Goal: Find specific page/section: Find specific page/section

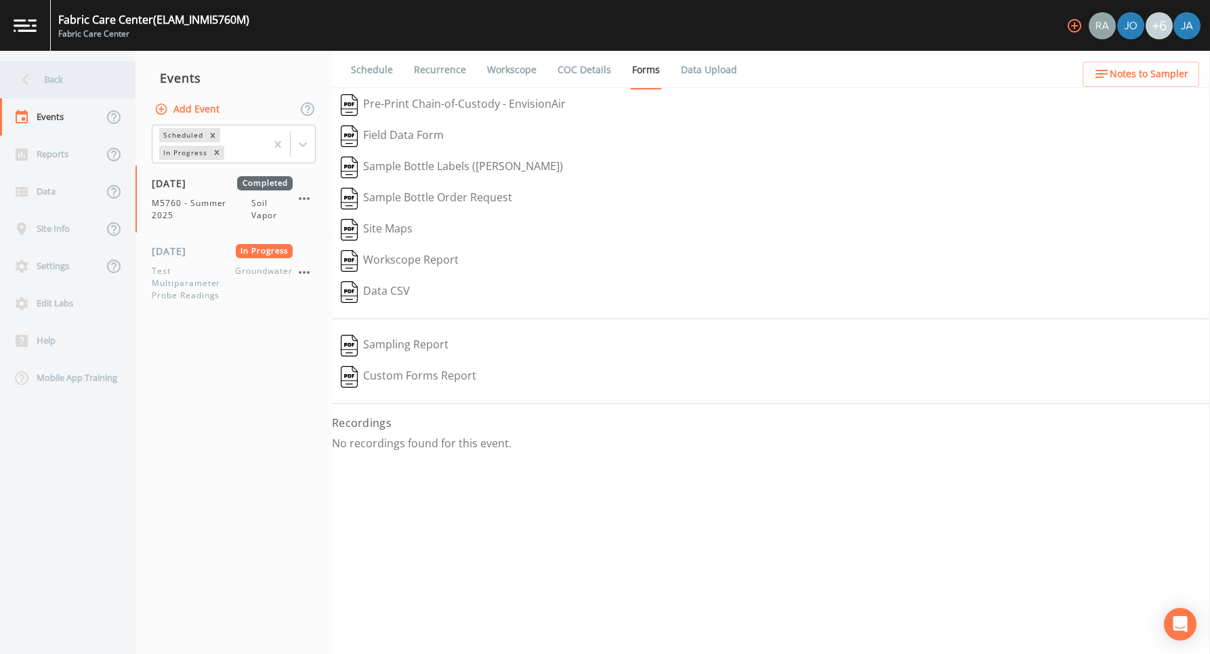
click at [49, 75] on div "Back" at bounding box center [61, 79] width 122 height 37
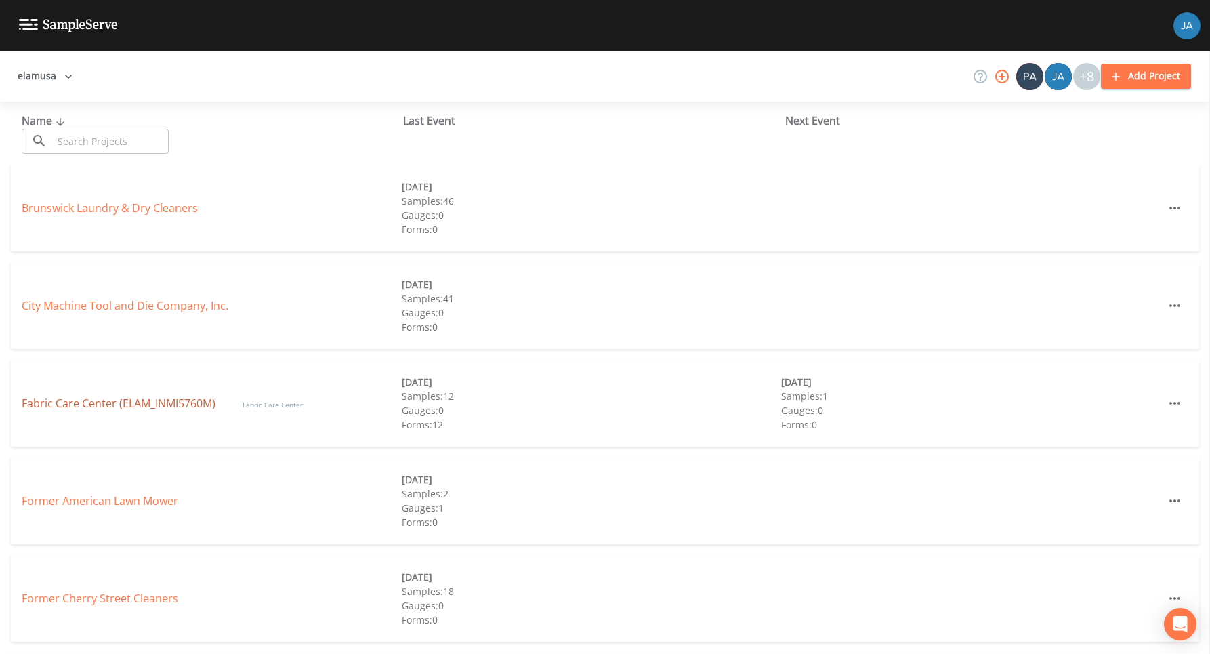
click at [81, 401] on link "Fabric Care Center (ELAM_INMI5760M)" at bounding box center [119, 403] width 194 height 15
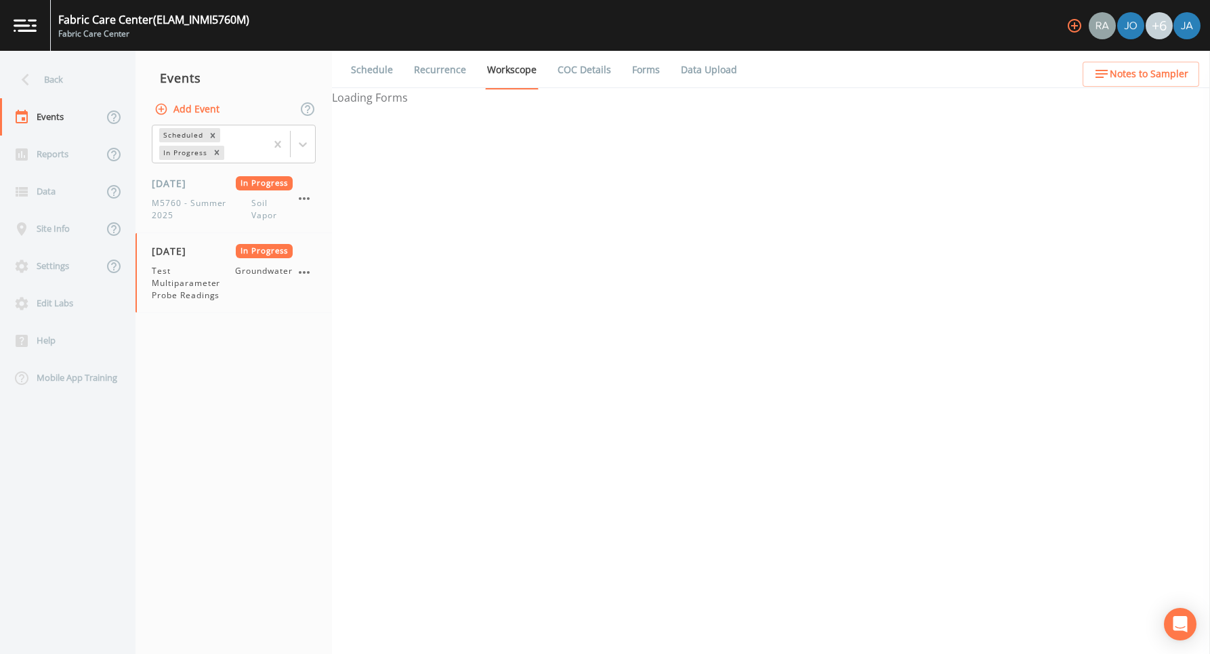
select select "4f082be6-97a7-4f70-a81f-c26a4e896ad7"
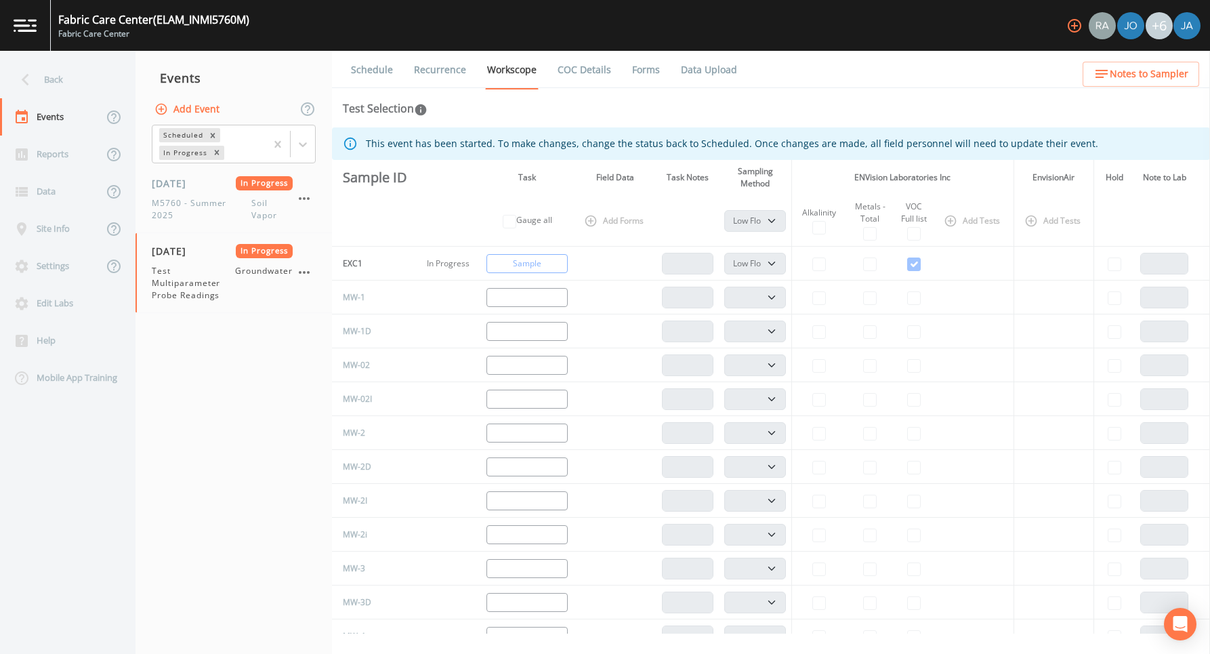
click at [579, 75] on link "COC Details" at bounding box center [585, 70] width 58 height 38
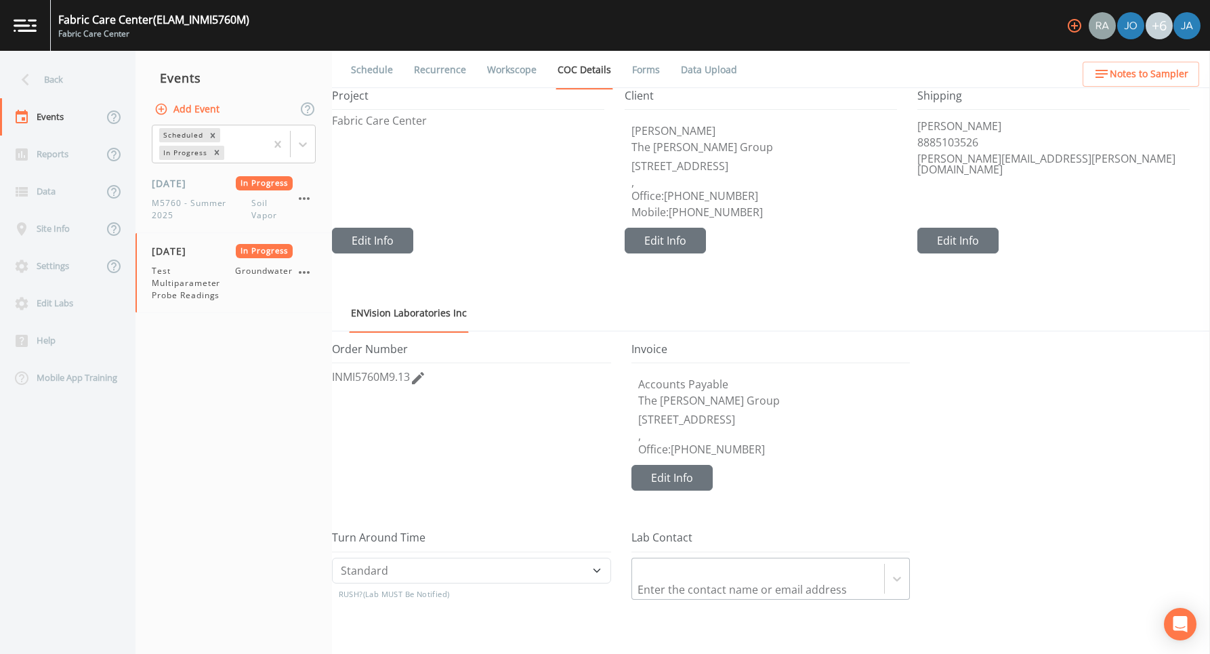
click at [644, 71] on link "Forms" at bounding box center [646, 70] width 32 height 38
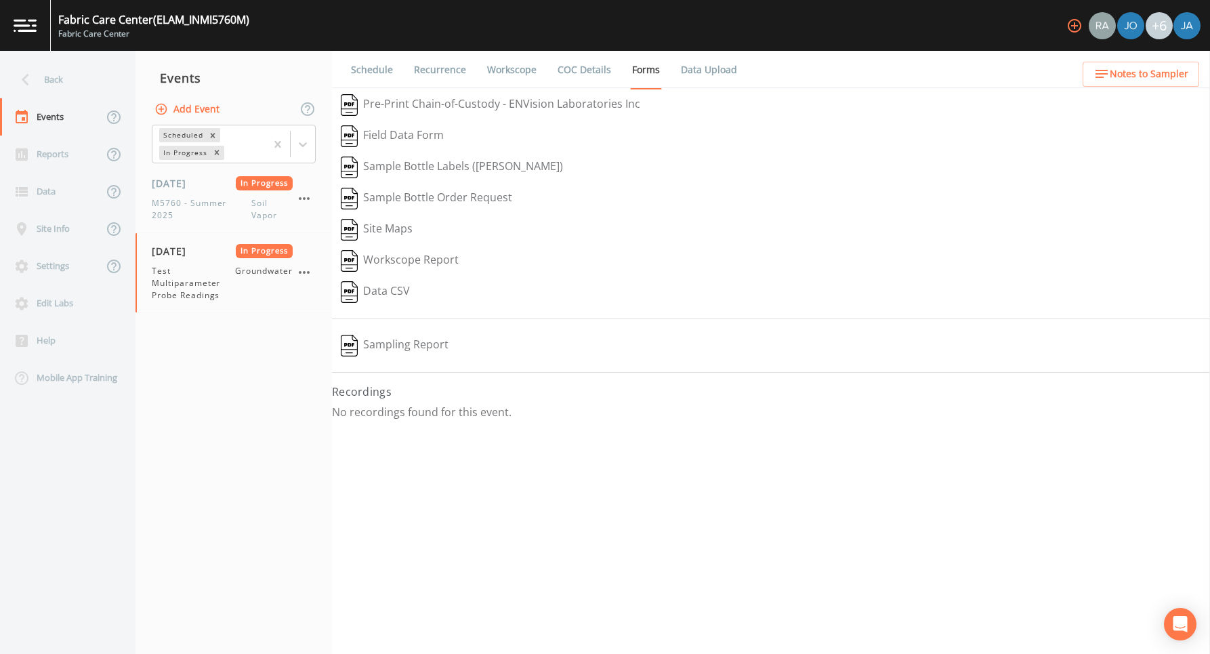
click at [699, 68] on link "Data Upload" at bounding box center [709, 70] width 60 height 38
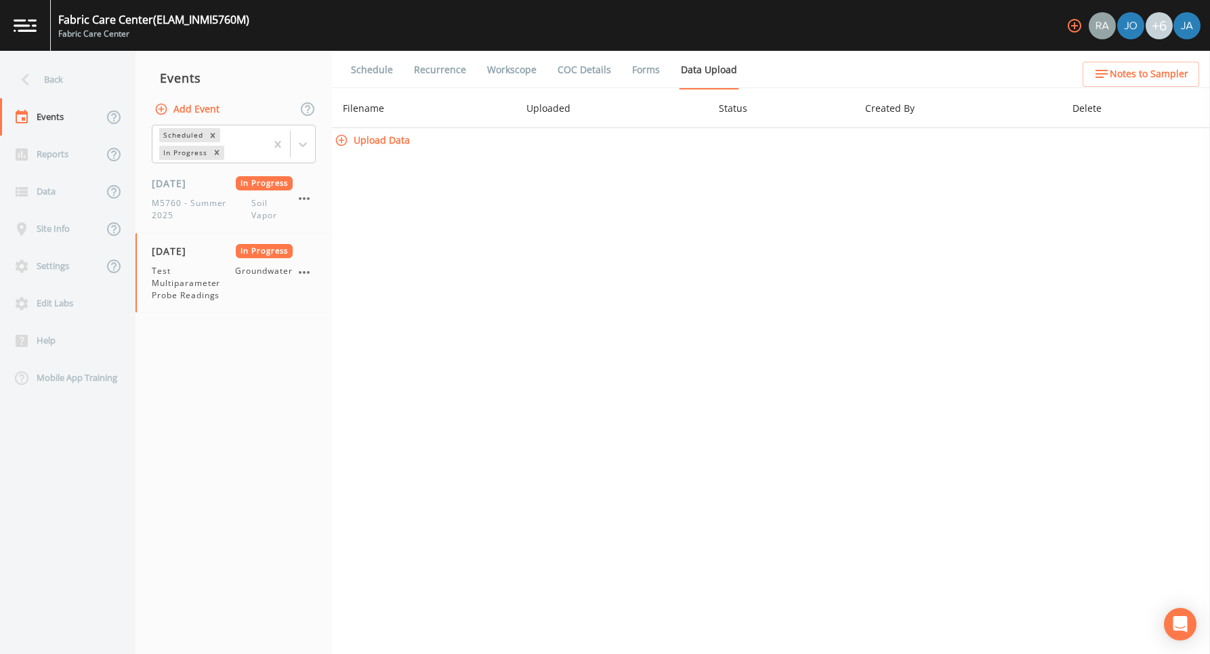
click at [648, 75] on link "Forms" at bounding box center [646, 70] width 32 height 38
